Goal: Task Accomplishment & Management: Complete application form

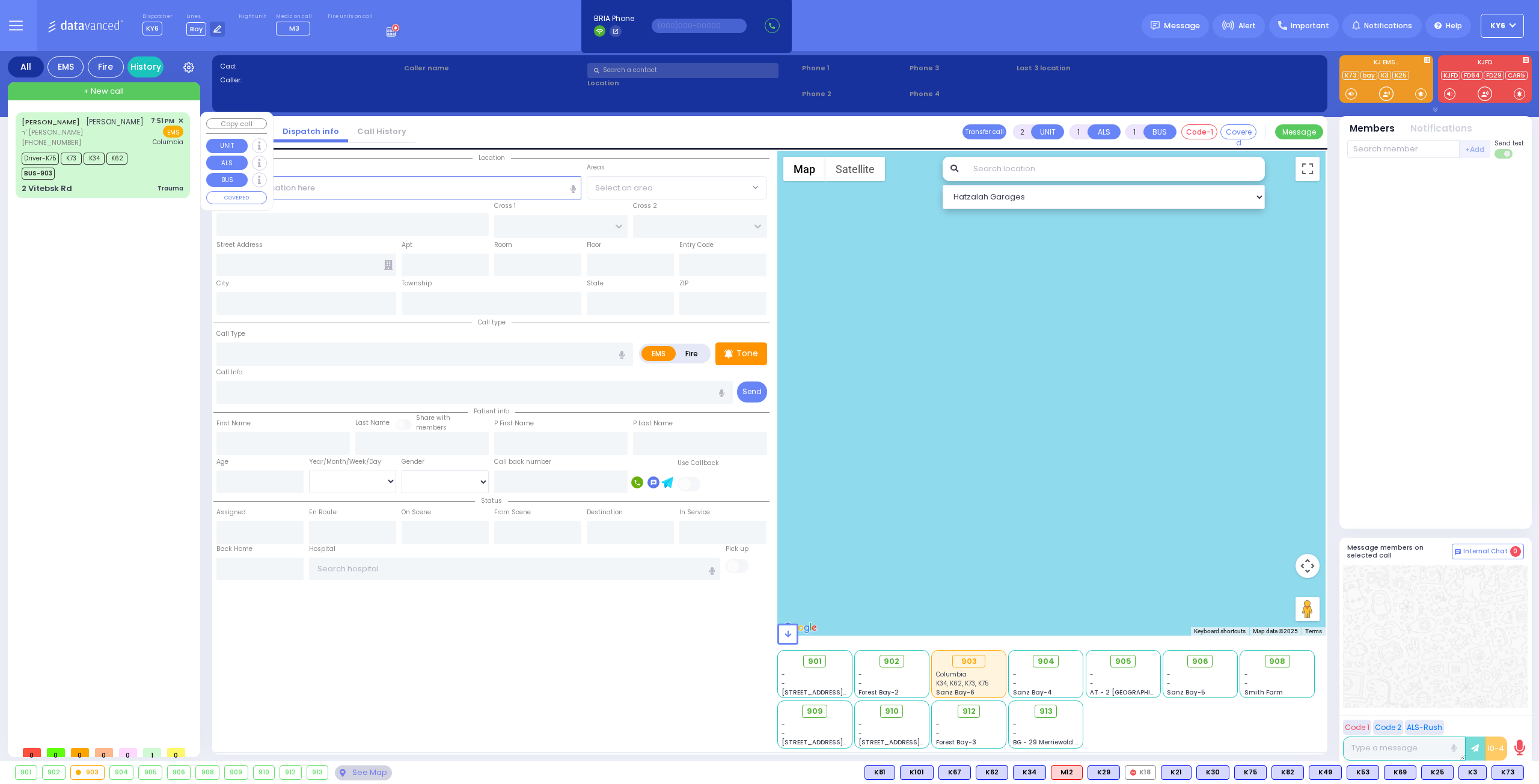
click at [86, 148] on div "[PHONE_NUMBER]" at bounding box center [83, 143] width 122 height 10
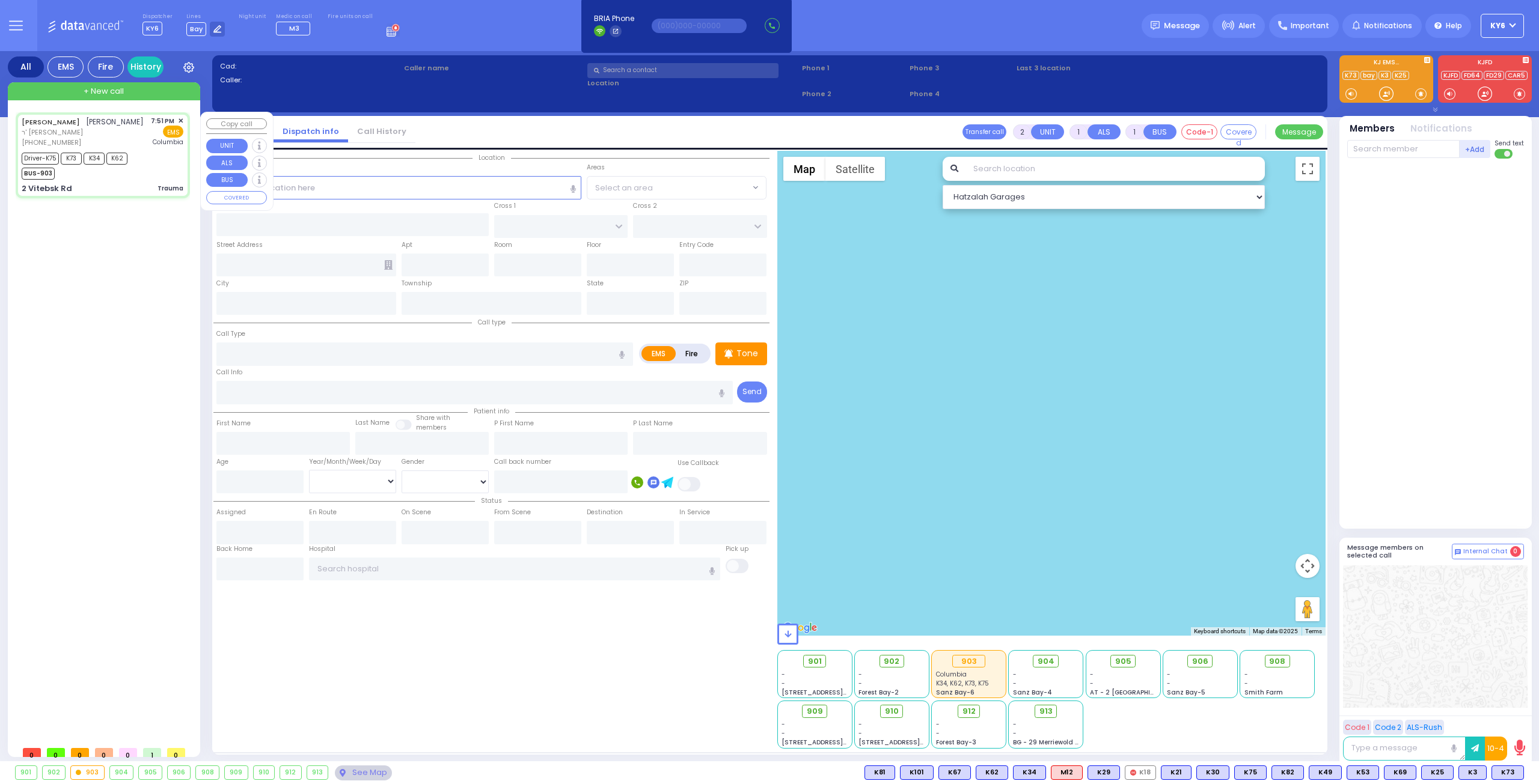
type input "6"
select select
type input "Trauma"
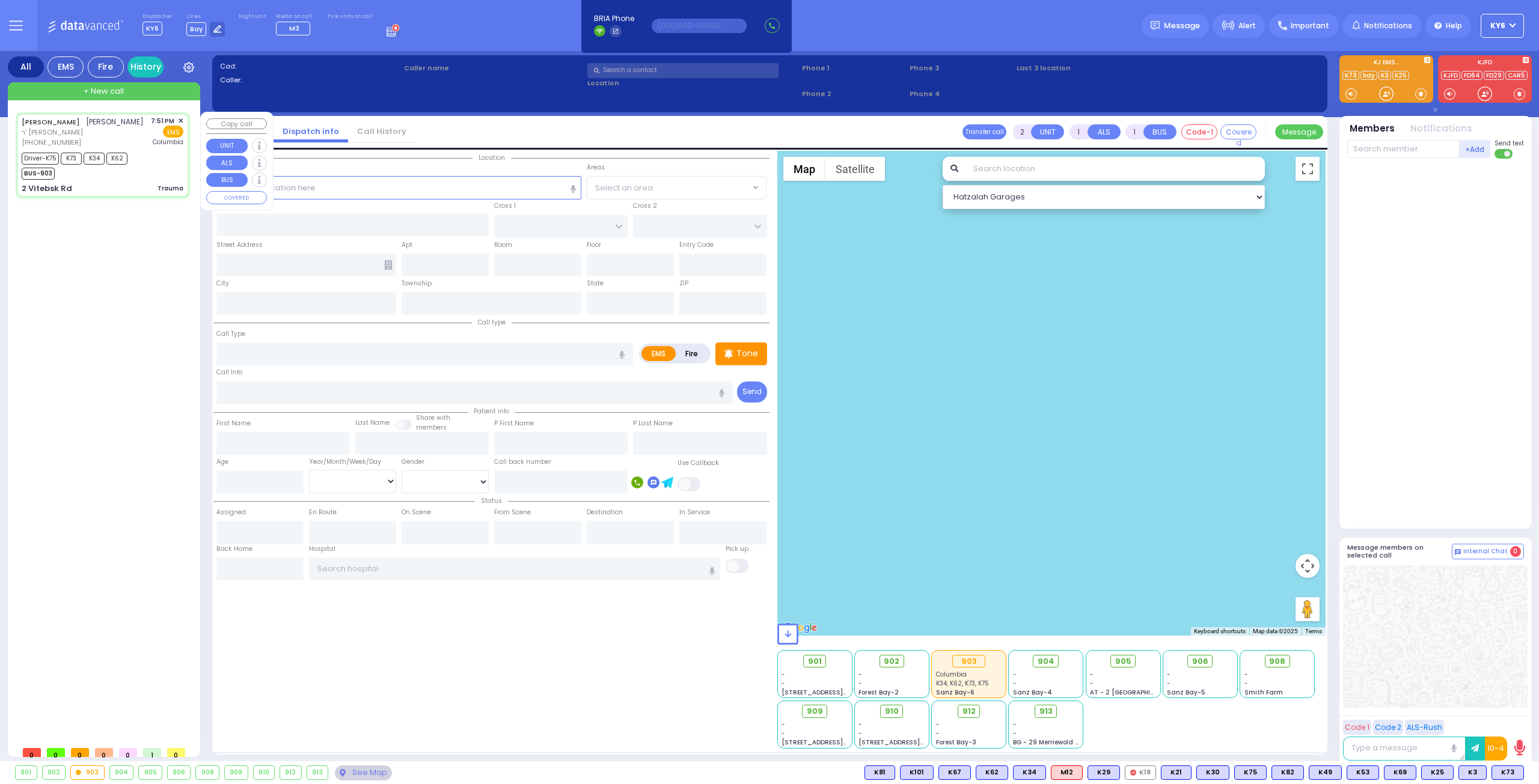
radio input "true"
type input "[PERSON_NAME]"
type input "SAMET"
type input "[PERSON_NAME]"
type input "Samet"
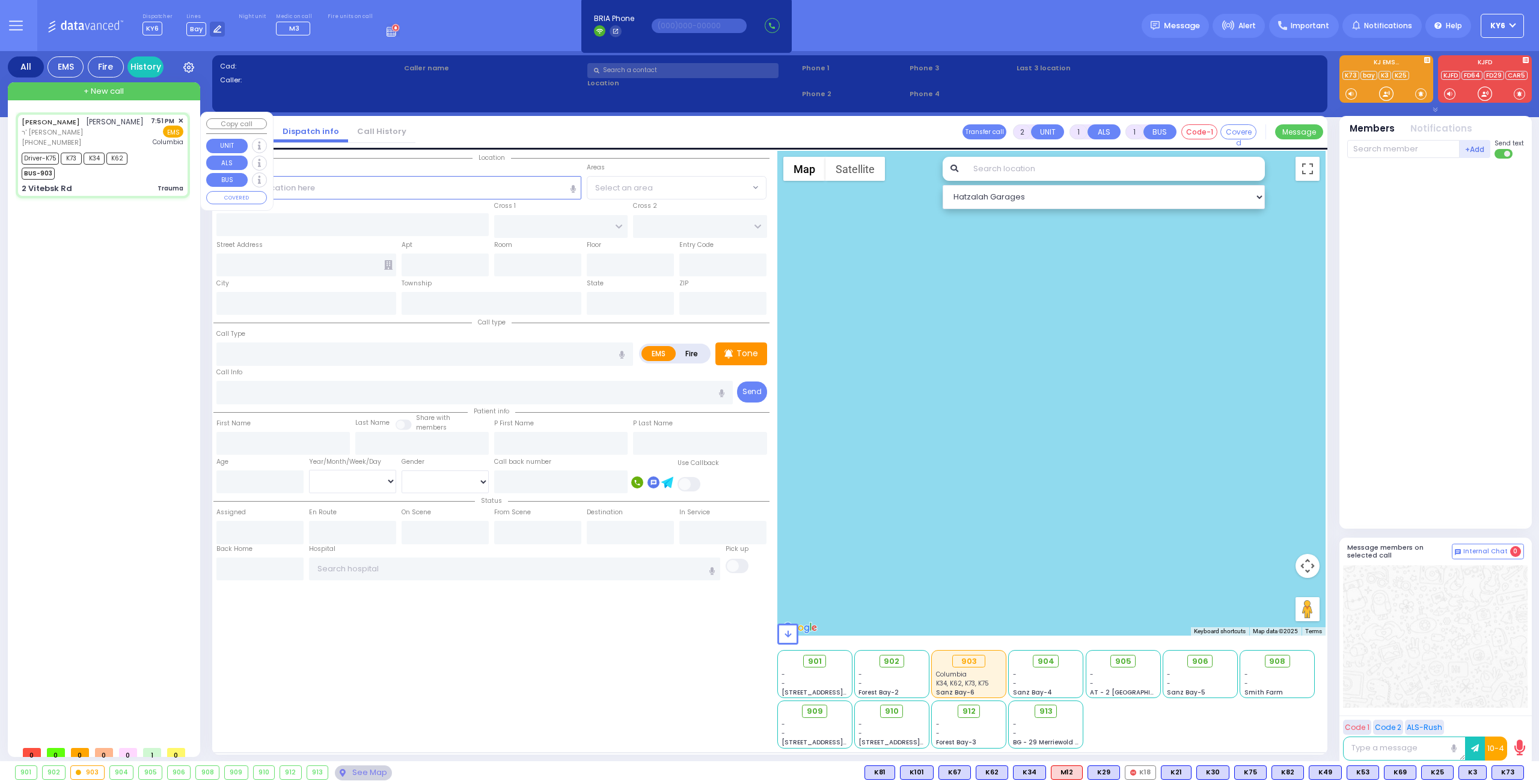
type input "6"
select select "Year"
select select "[DEMOGRAPHIC_DATA]"
type input "19:51"
type input "19:53"
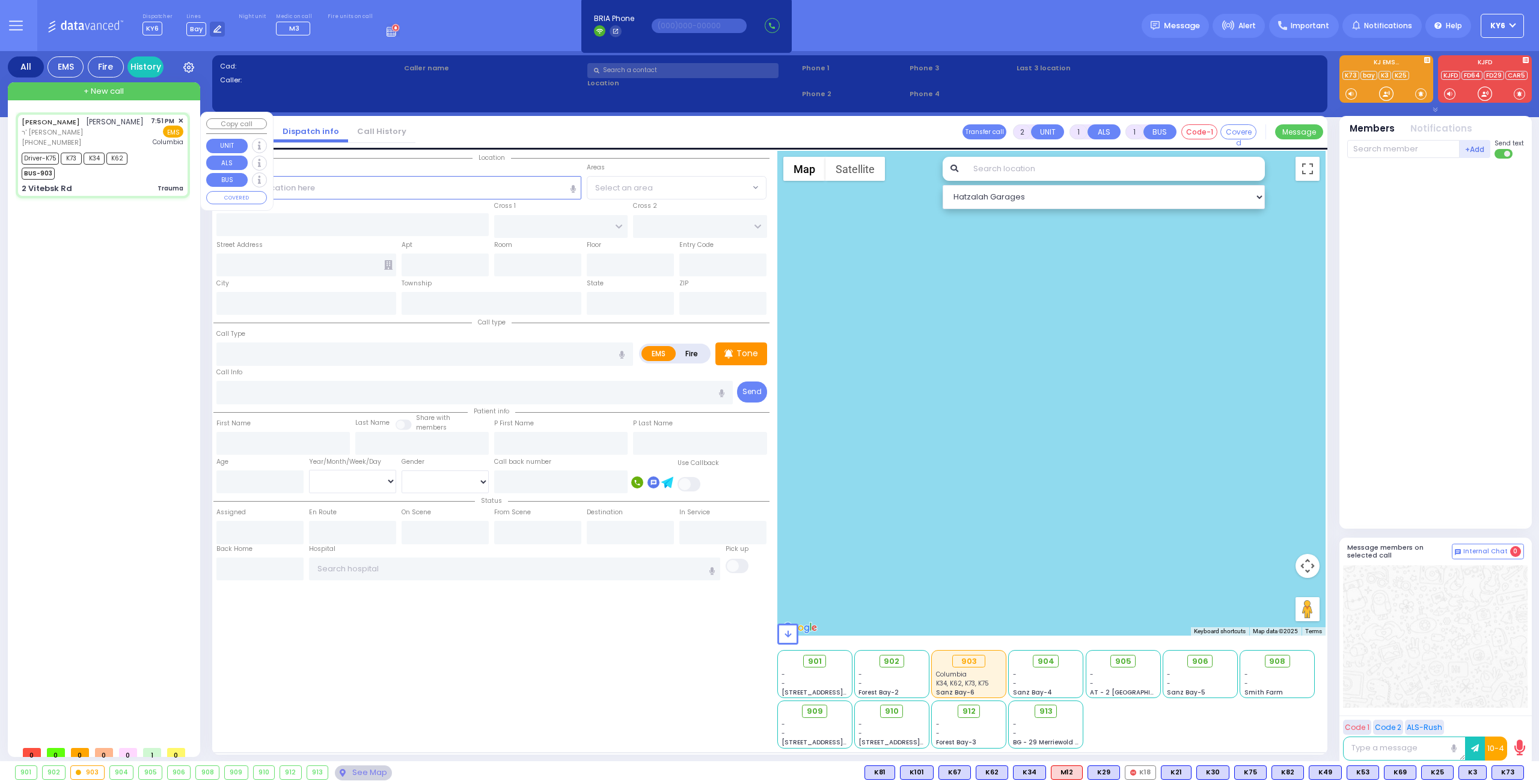
type input "19:55"
type input "20:19"
type input "[US_STATE][GEOGRAPHIC_DATA]- [GEOGRAPHIC_DATA]"
select select "Hatzalah Garages"
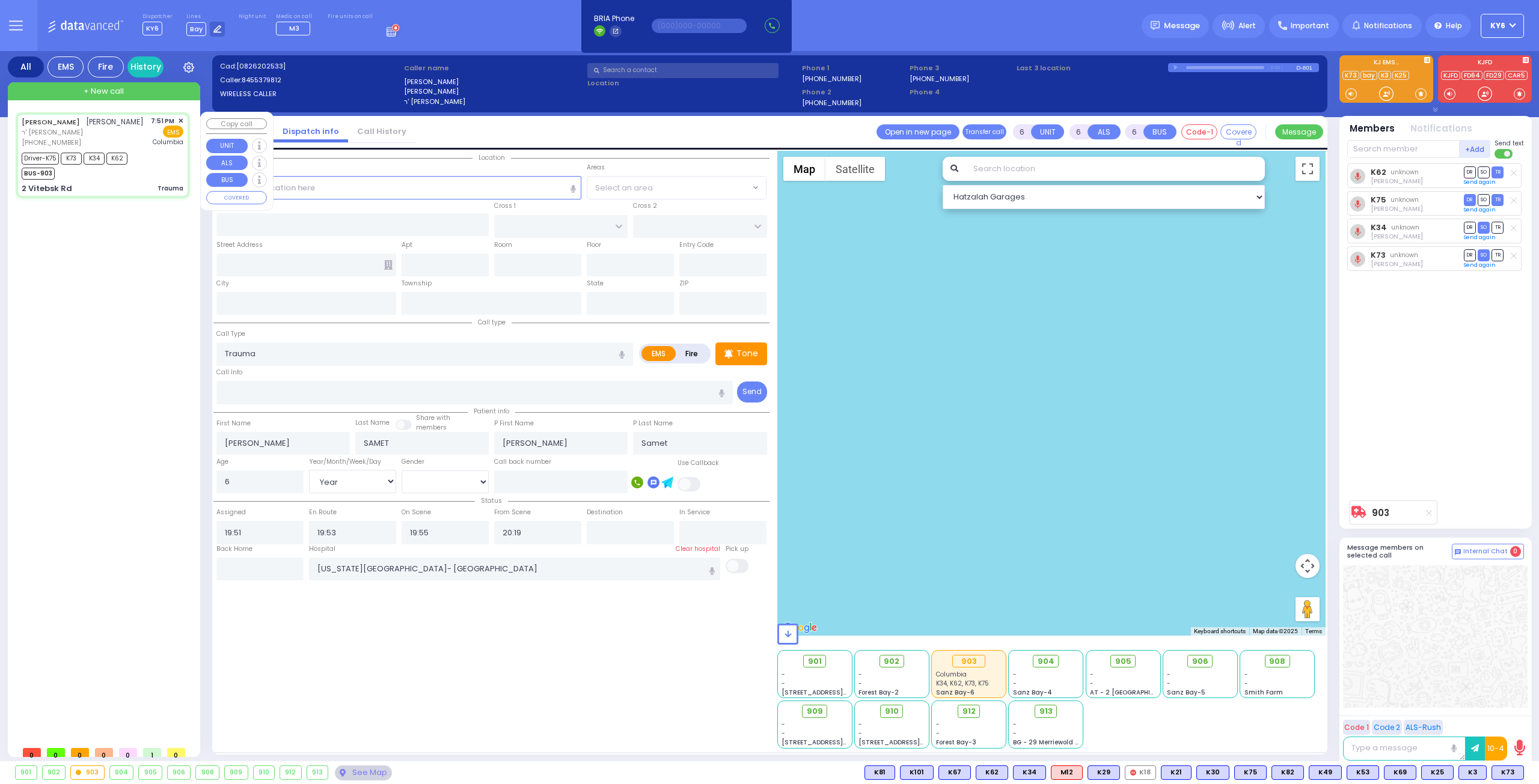
type input "2 Vitebsk Rd"
type input "Monroe"
type input "[US_STATE]"
type input "10950"
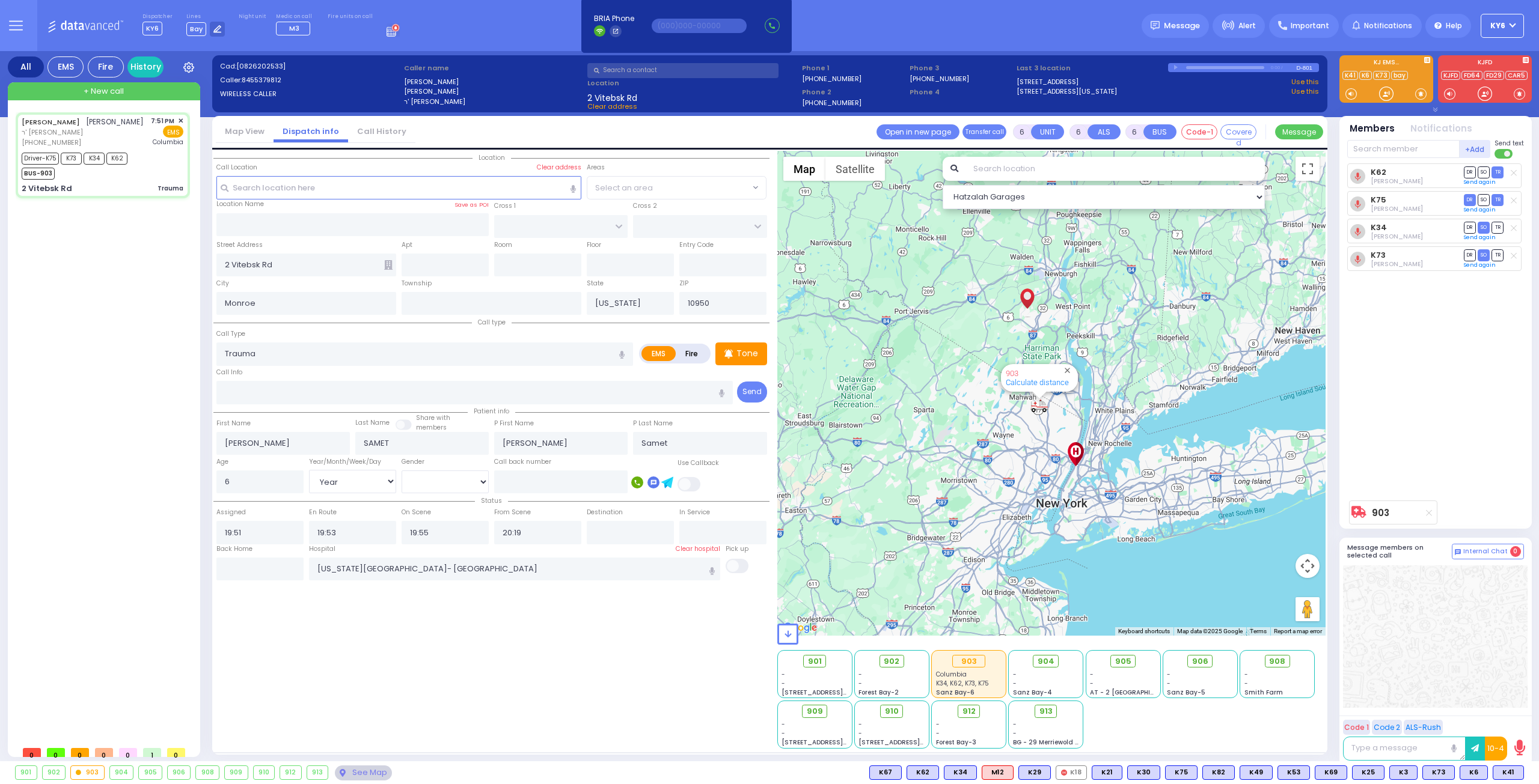
select select
radio input "true"
select select "Year"
select select "[DEMOGRAPHIC_DATA]"
type input "21:04"
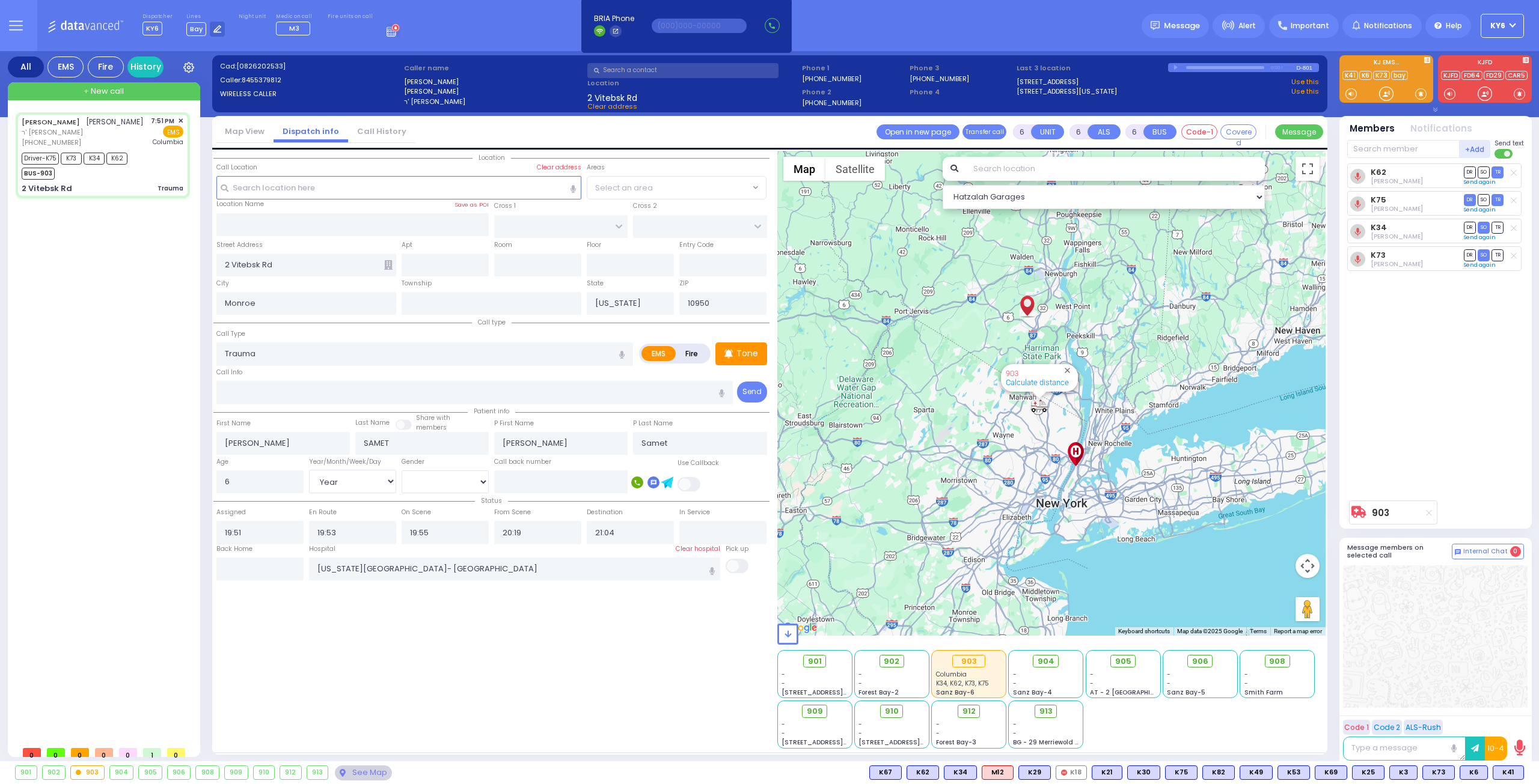
select select "Hatzalah Garages"
select select
radio input "true"
select select "Year"
select select "[DEMOGRAPHIC_DATA]"
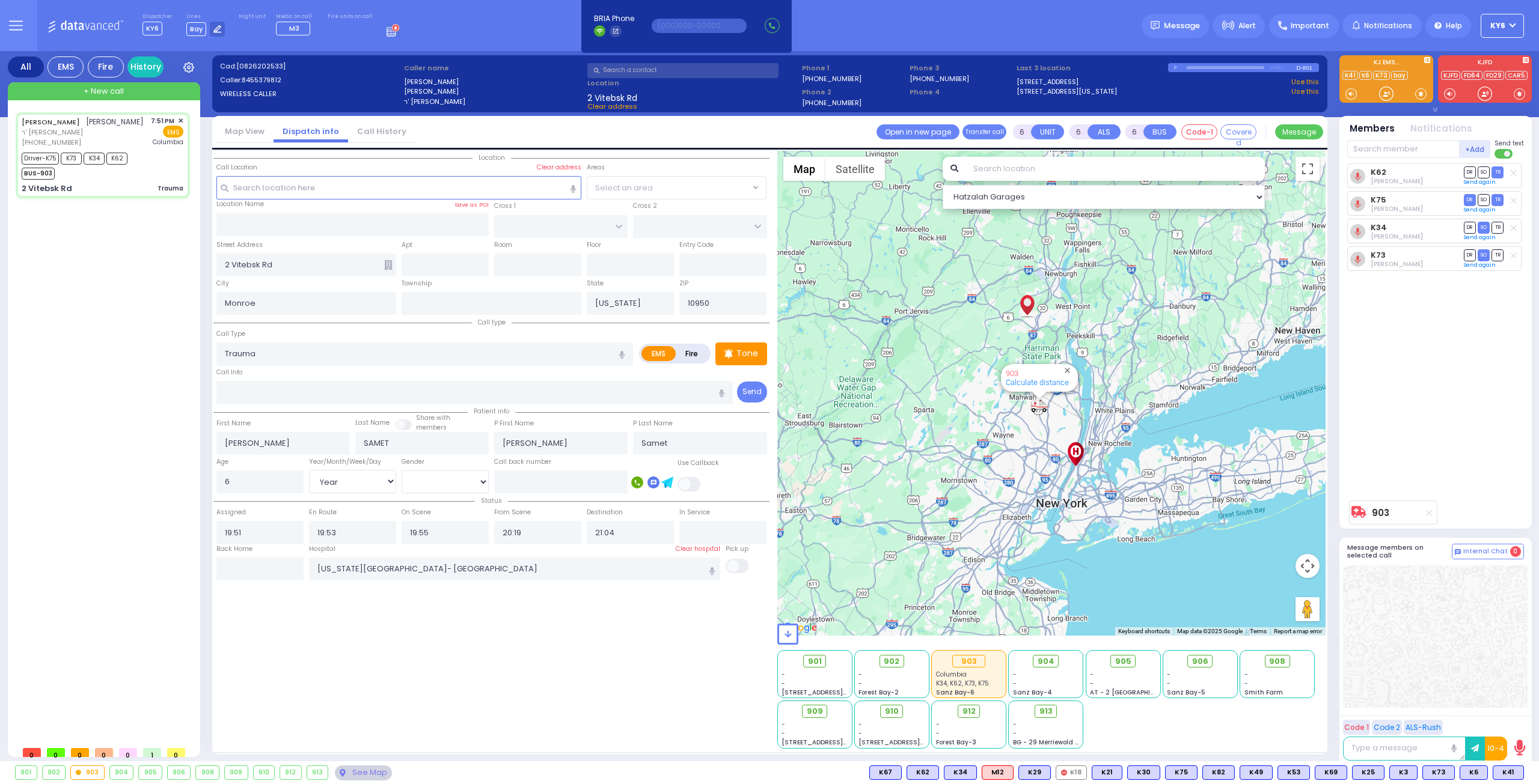
type input "21:22"
select select "Hatzalah Garages"
